Goal: Task Accomplishment & Management: Manage account settings

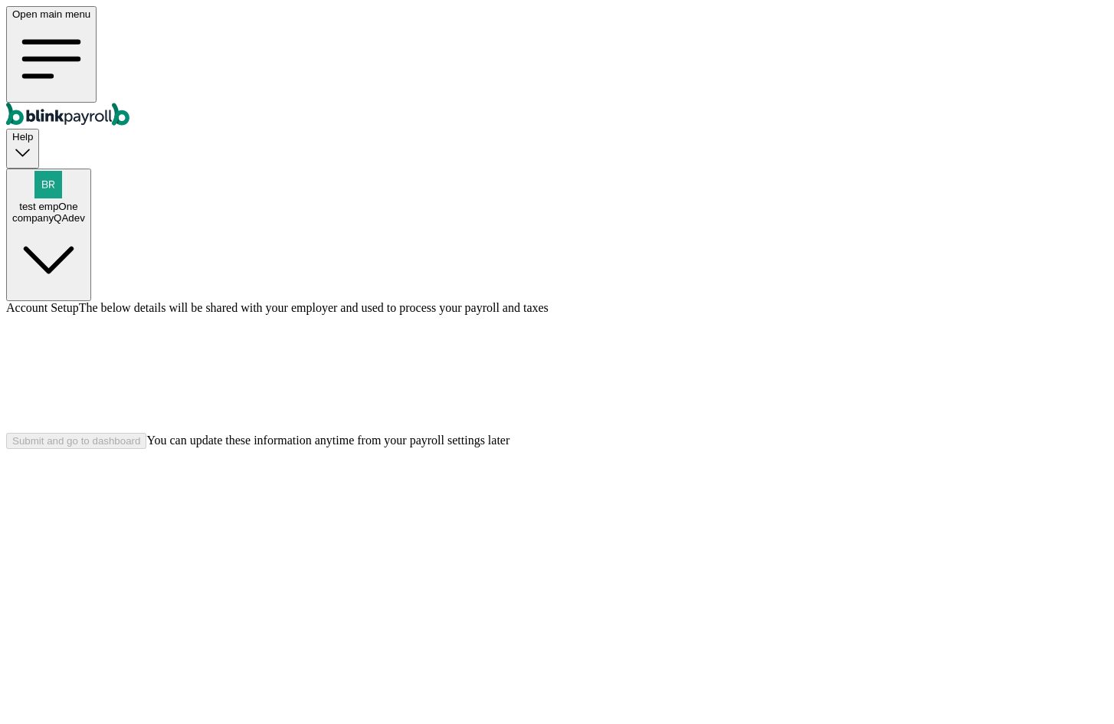
click at [77, 201] on span "test empOne" at bounding box center [48, 206] width 58 height 11
click at [85, 212] on div "companyQAdev" at bounding box center [48, 217] width 73 height 11
click at [77, 201] on span "test empOne" at bounding box center [48, 206] width 58 height 11
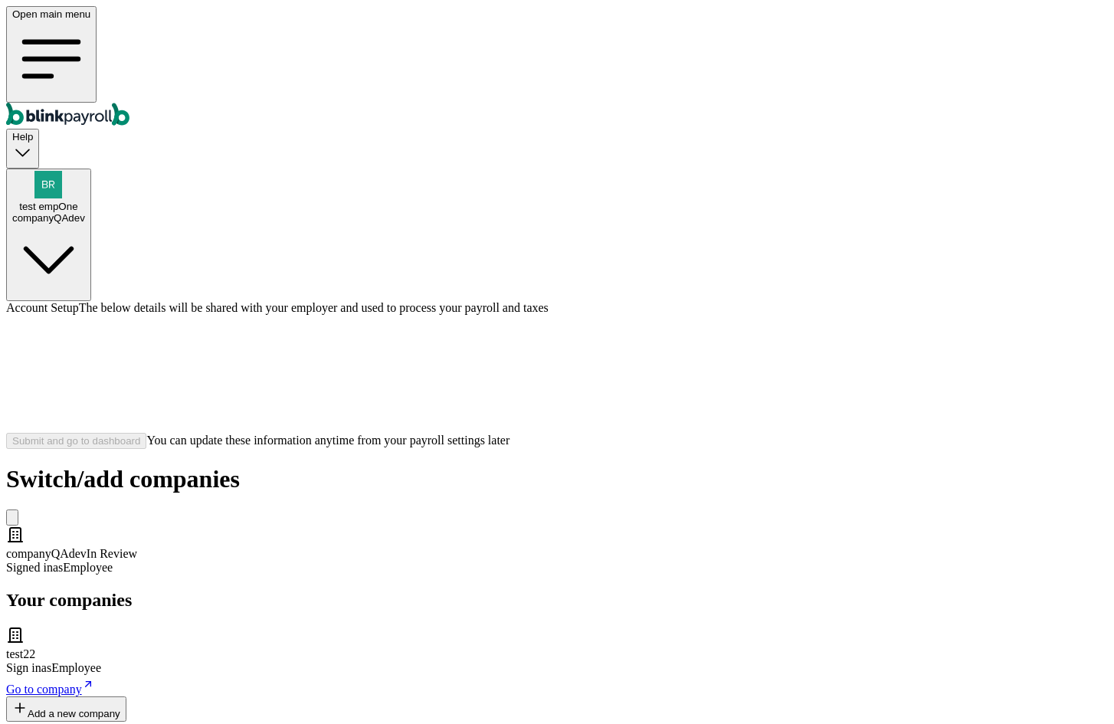
click at [82, 683] on span "Go to company" at bounding box center [44, 689] width 76 height 13
click at [567, 465] on div "Switch/add companies companyQAdev In Review Signed in as Employee Your companie…" at bounding box center [557, 593] width 1102 height 257
click at [113, 561] on span "Signed in as Employee" at bounding box center [59, 567] width 107 height 13
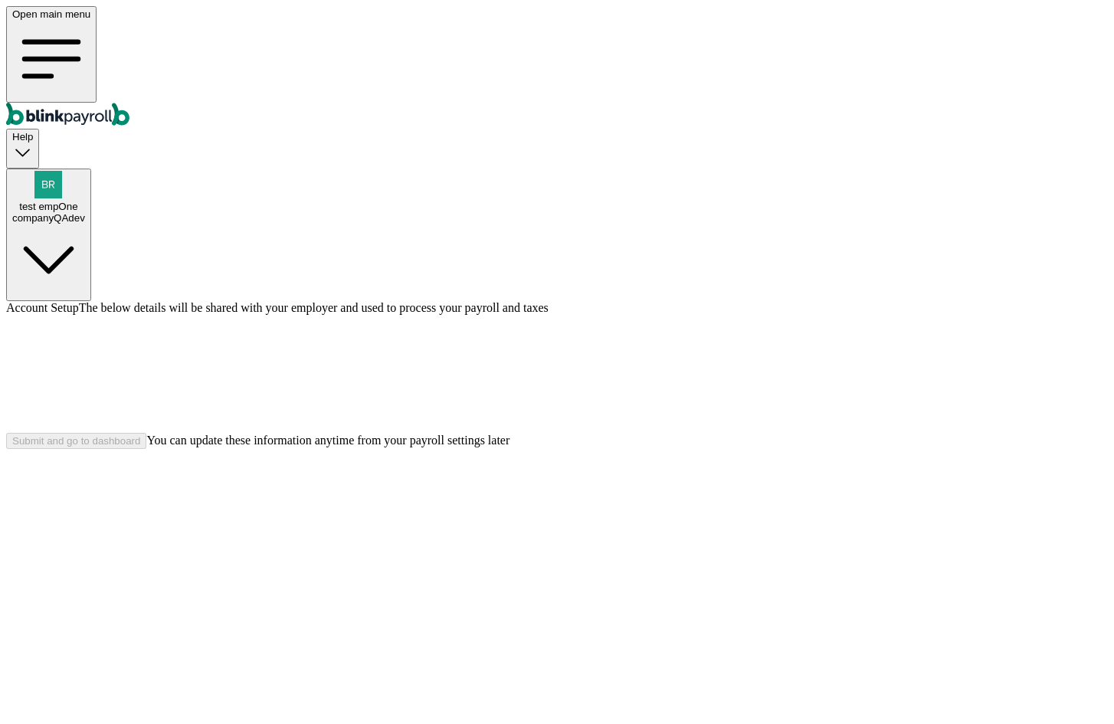
click at [85, 212] on div "companyQAdev" at bounding box center [48, 217] width 73 height 11
click at [995, 48] on div "Open main menu Help test empOne companyQAdev" at bounding box center [557, 153] width 1102 height 295
click at [85, 212] on div "companyQAdev" at bounding box center [48, 217] width 73 height 11
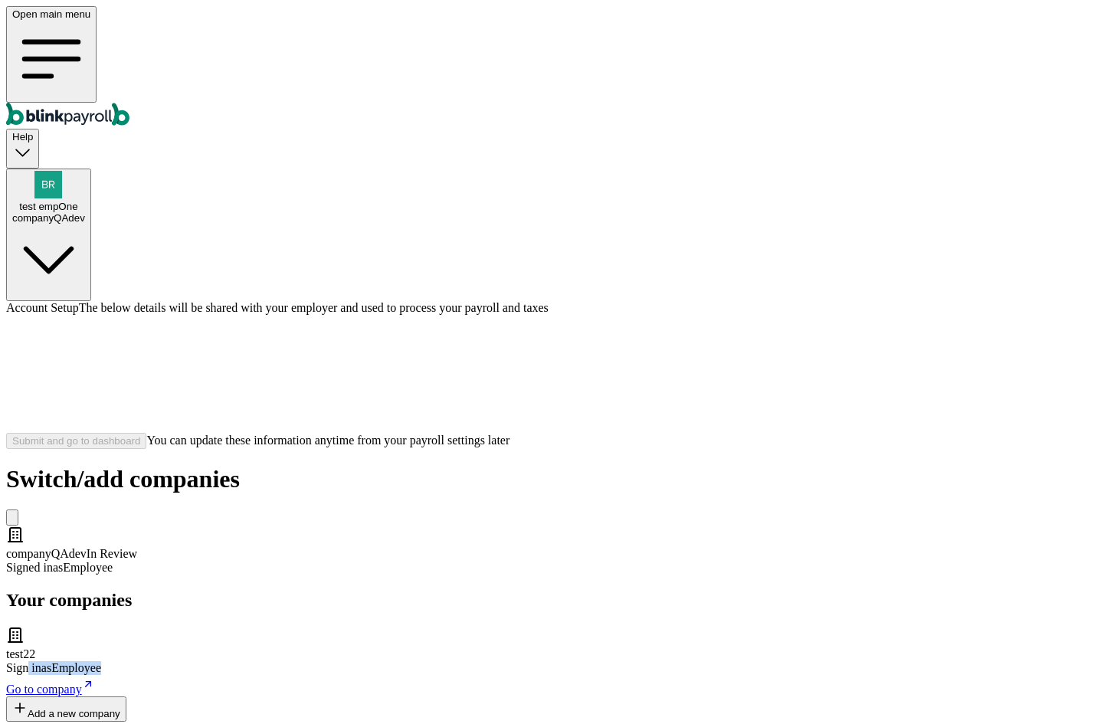
drag, startPoint x: 464, startPoint y: 421, endPoint x: 401, endPoint y: 424, distance: 62.9
click at [401, 626] on div "test22 Sign in as Employee" at bounding box center [557, 650] width 1102 height 49
click at [82, 683] on span "Go to company" at bounding box center [44, 689] width 76 height 13
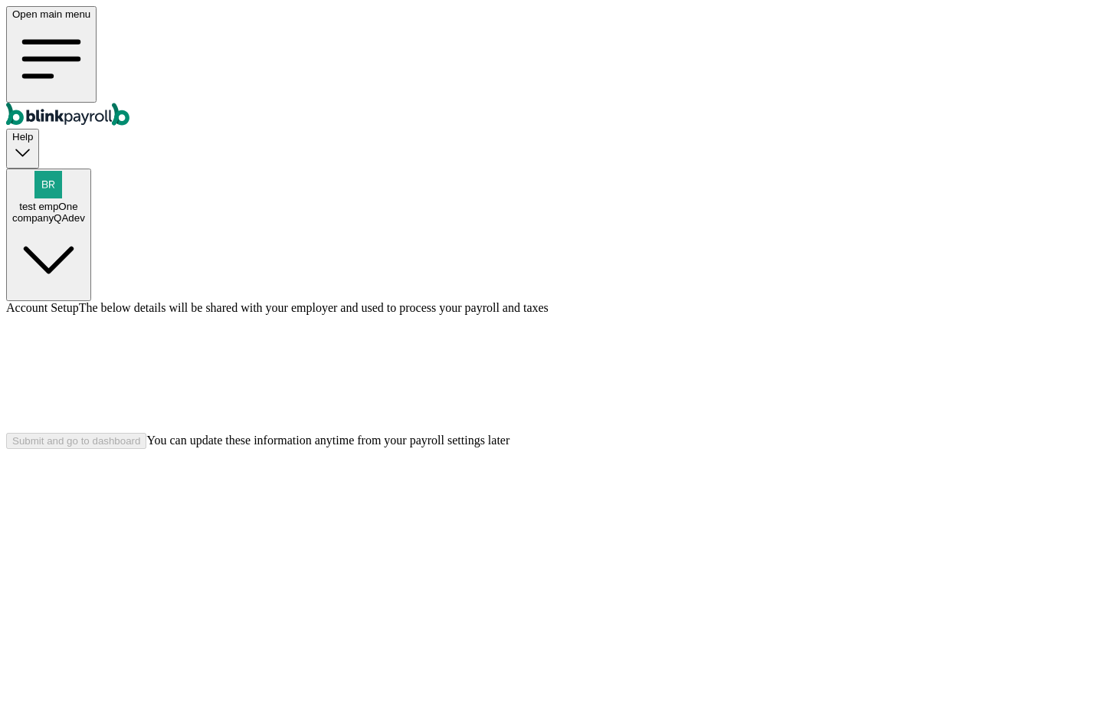
click at [992, 315] on div at bounding box center [557, 374] width 1102 height 118
click at [105, 103] on icon "Global" at bounding box center [59, 114] width 106 height 23
click at [90, 113] on icon "Global" at bounding box center [85, 118] width 8 height 11
click at [85, 201] on div "test empOne companyQAdev" at bounding box center [48, 212] width 73 height 23
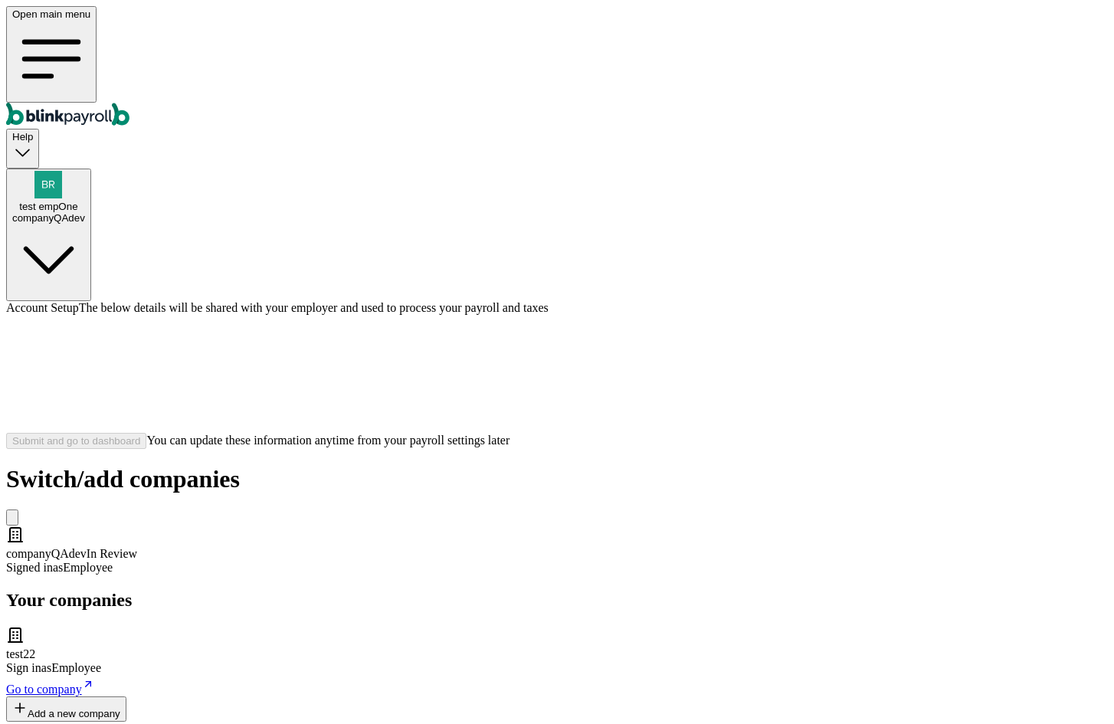
click at [345, 626] on div "test22 Sign in as Employee Go to company" at bounding box center [557, 661] width 1102 height 70
click at [436, 647] on div "test22" at bounding box center [557, 654] width 1102 height 14
click at [455, 626] on div "test22 Sign in as Employee Go to company" at bounding box center [557, 661] width 1102 height 70
drag, startPoint x: 480, startPoint y: 417, endPoint x: 427, endPoint y: 415, distance: 53.7
click at [427, 626] on div "test22 Sign in as Employee" at bounding box center [557, 650] width 1102 height 49
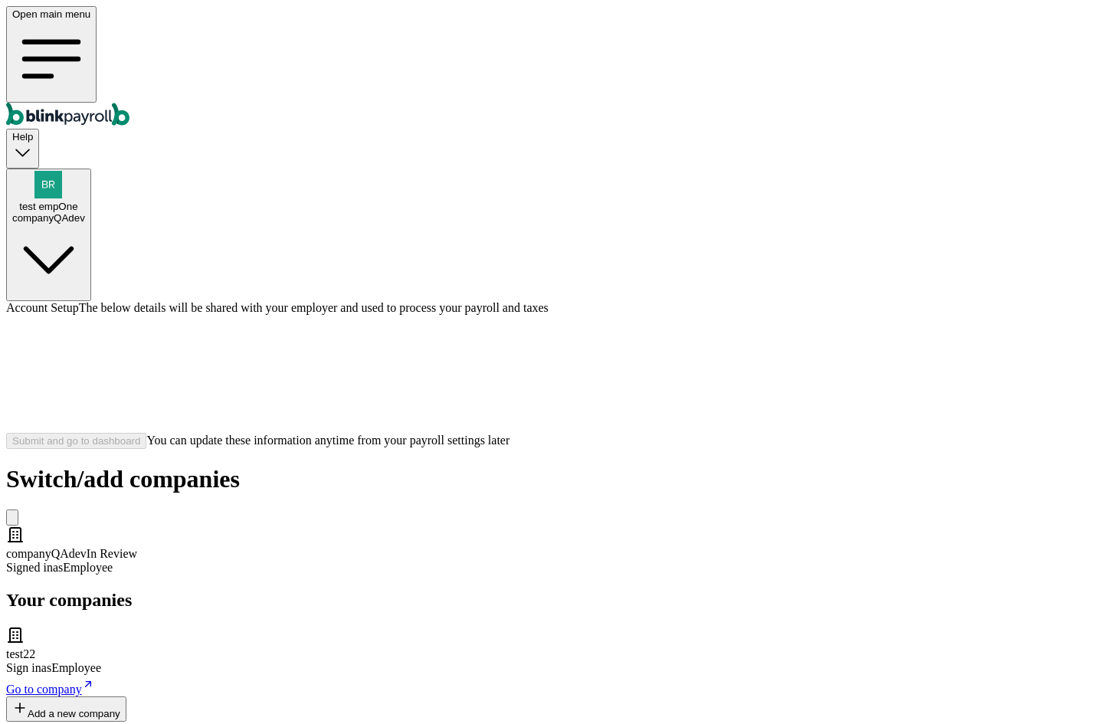
click at [503, 626] on div "test22 Sign in as Employee" at bounding box center [557, 650] width 1102 height 49
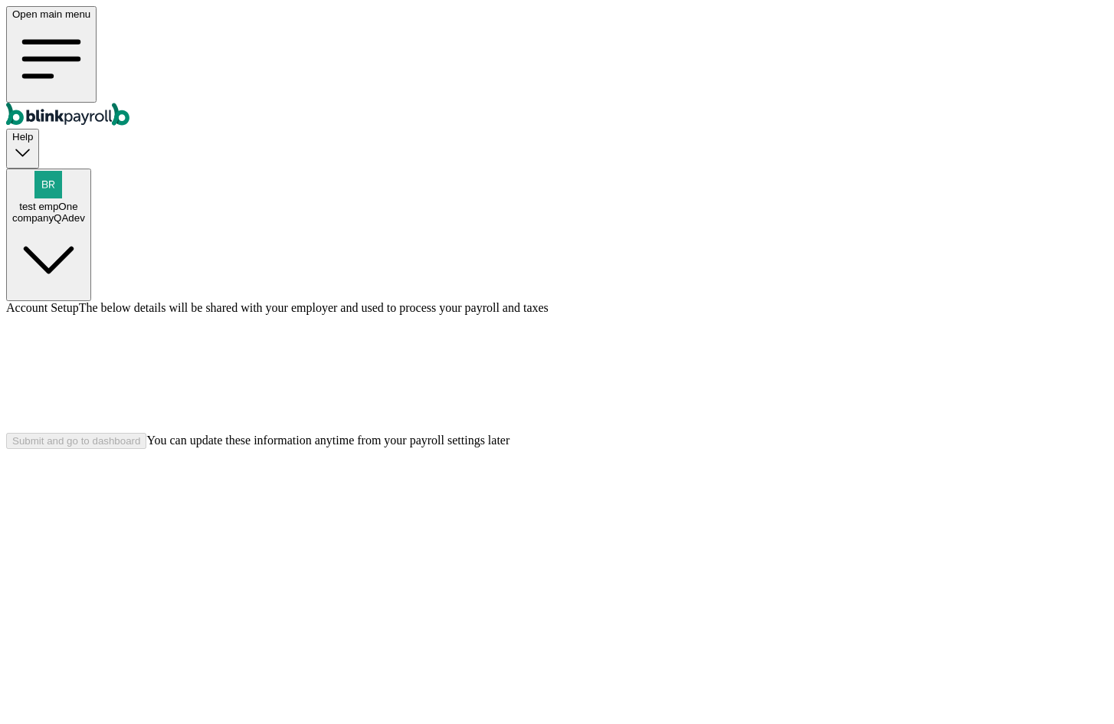
click at [510, 447] on span "You can update these information anytime from your payroll settings later" at bounding box center [327, 440] width 363 height 13
click at [630, 455] on html "Open main menu Help test empOne companyQAdev Account Setup The below details wi…" at bounding box center [557, 227] width 1114 height 455
drag, startPoint x: 695, startPoint y: 71, endPoint x: 582, endPoint y: 69, distance: 112.7
click at [676, 301] on div "Account Setup The below details will be shared with your employer and used to p…" at bounding box center [557, 308] width 1102 height 14
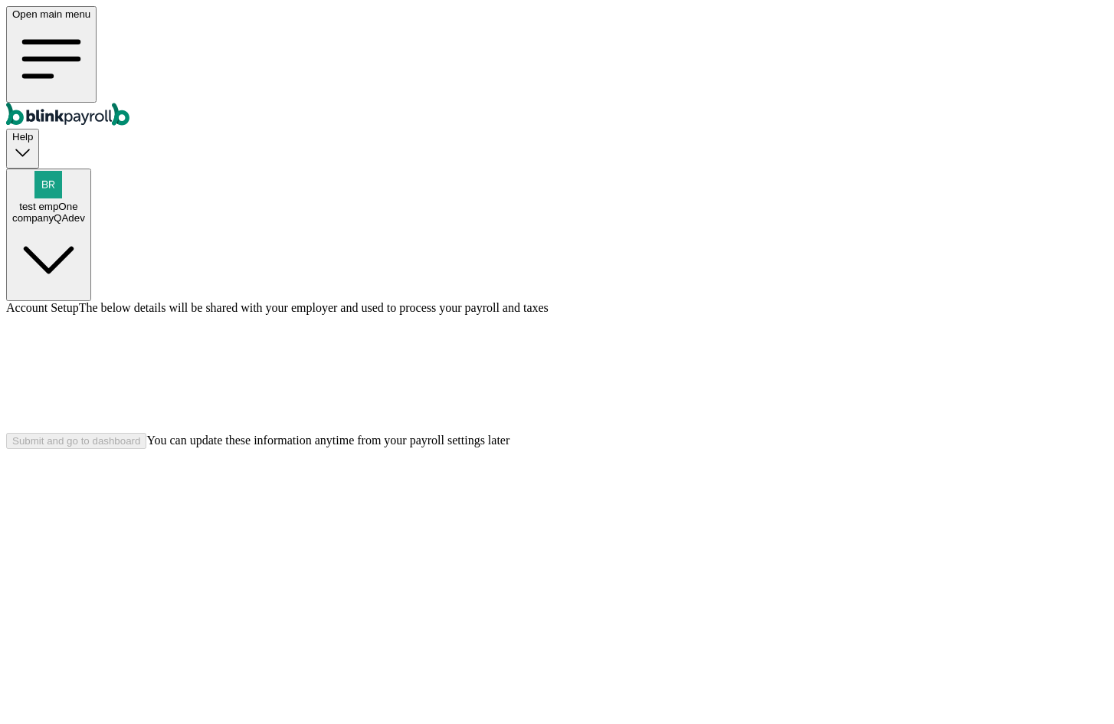
click at [79, 301] on span "Account Setup" at bounding box center [42, 307] width 73 height 13
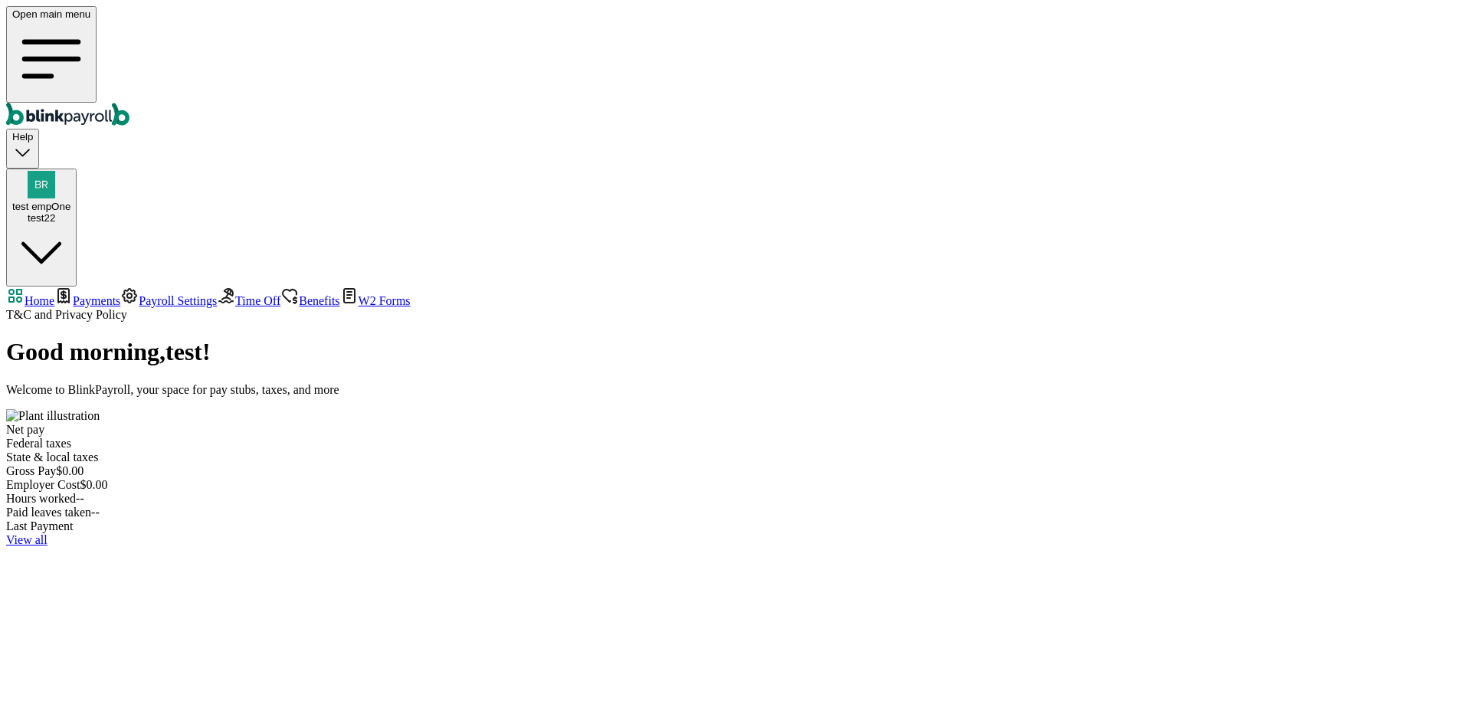
select select "2025"
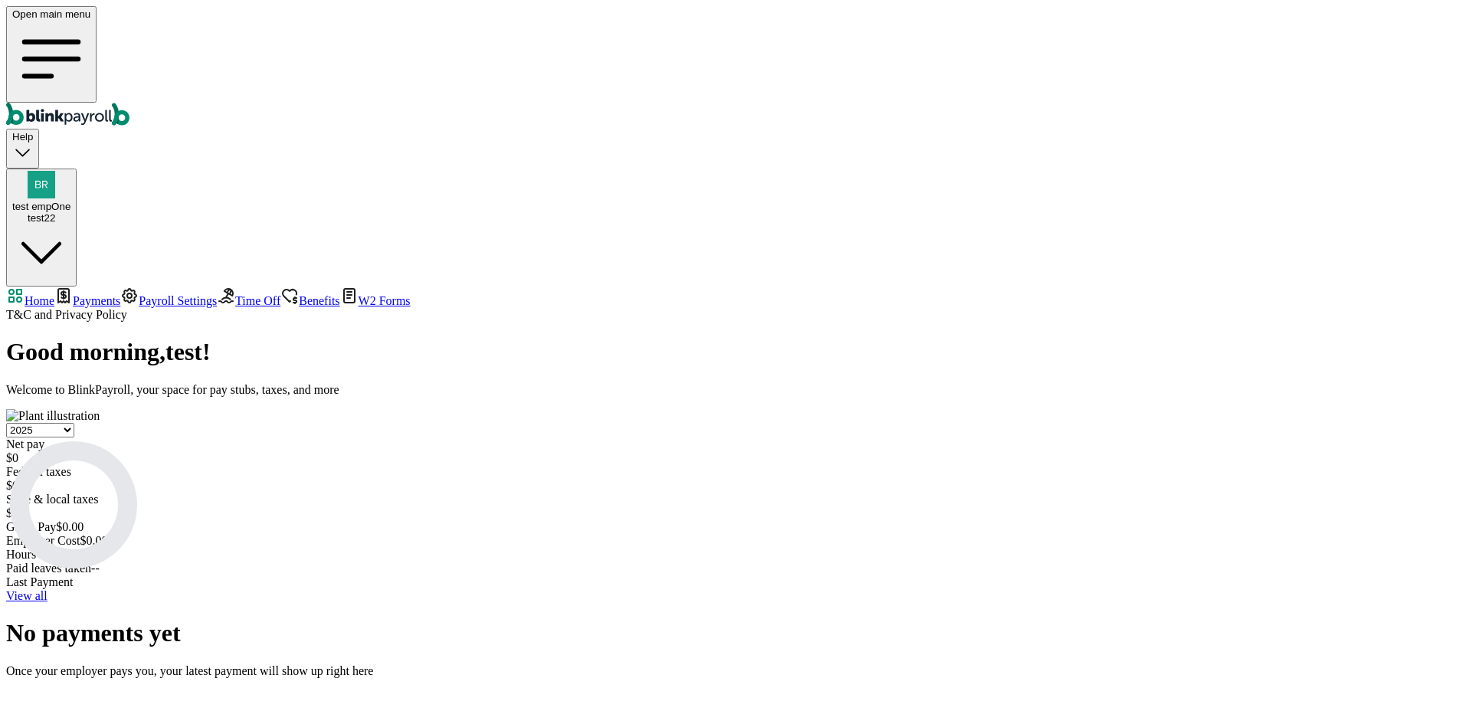
click at [98, 294] on span "Payments" at bounding box center [97, 300] width 48 height 13
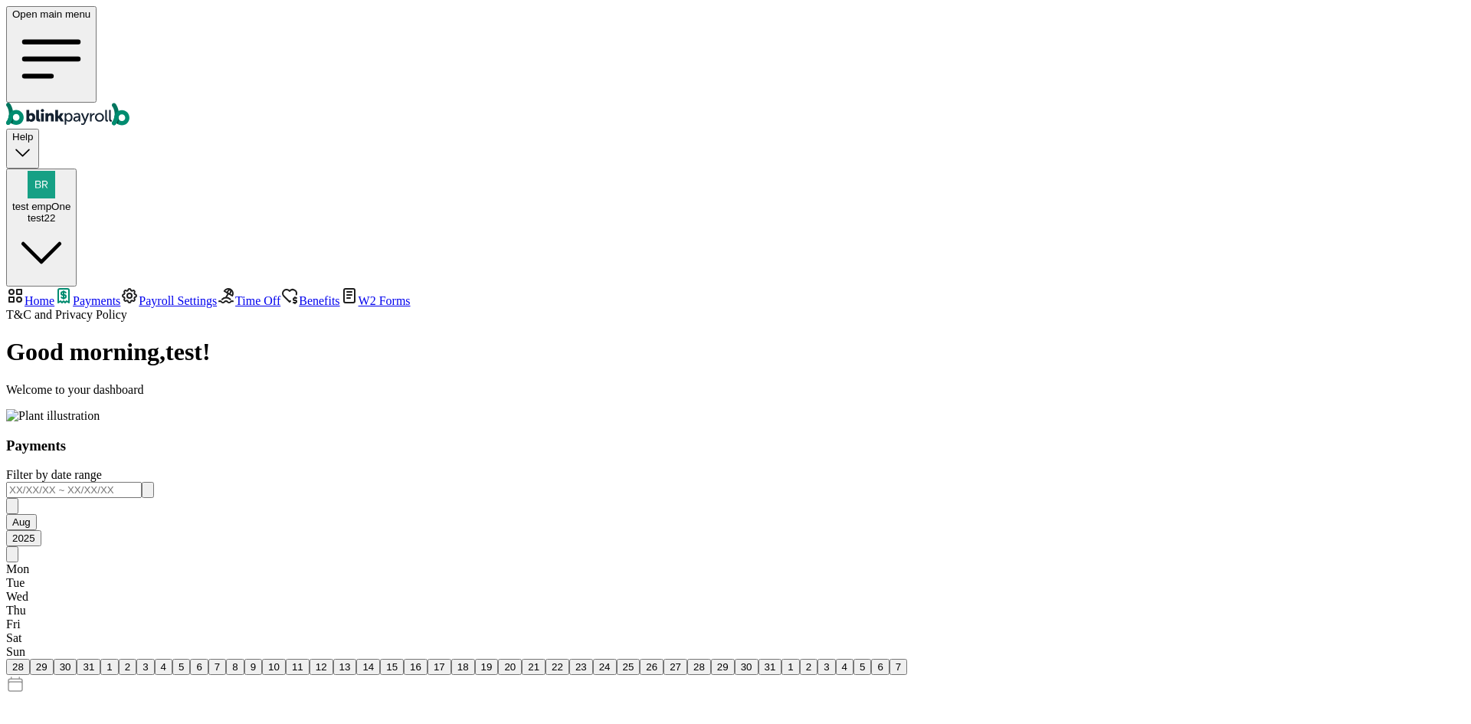
click at [120, 294] on link "Payroll Settings" at bounding box center [168, 300] width 97 height 13
